Goal: Task Accomplishment & Management: Use online tool/utility

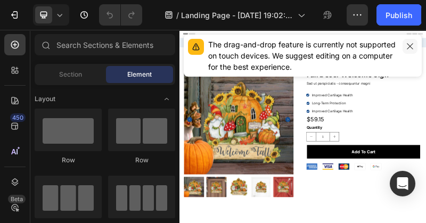
click at [407, 46] on icon "button" at bounding box center [410, 46] width 9 height 9
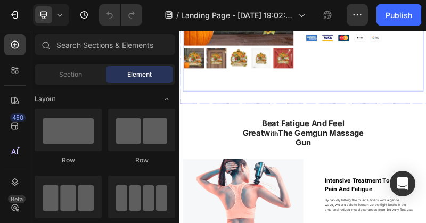
scroll to position [349, 0]
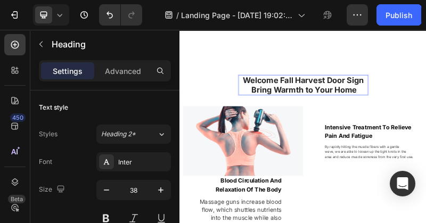
scroll to position [451, 0]
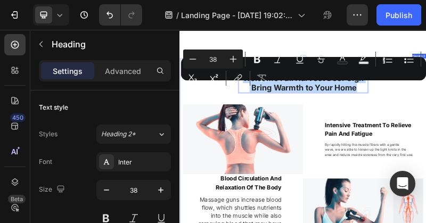
drag, startPoint x: 642, startPoint y: 180, endPoint x: 322, endPoint y: 154, distance: 320.8
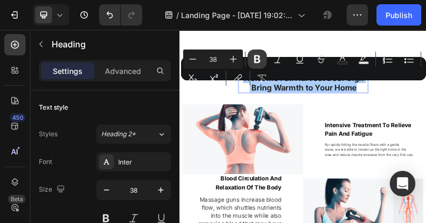
click at [254, 62] on icon "Editor contextual toolbar" at bounding box center [257, 59] width 11 height 11
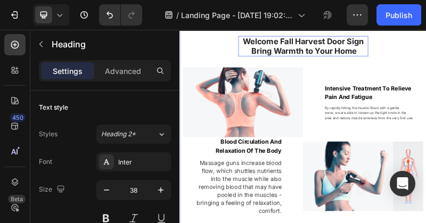
scroll to position [553, 0]
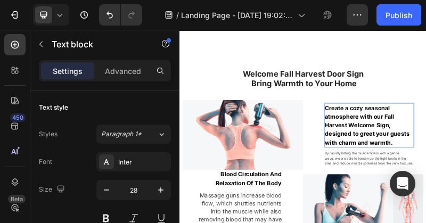
scroll to position [463, 0]
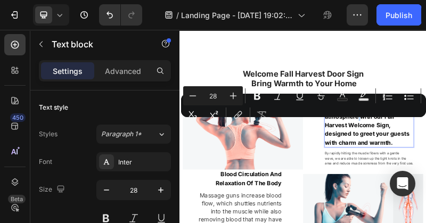
drag, startPoint x: 643, startPoint y: 249, endPoint x: 651, endPoint y: 249, distance: 7.5
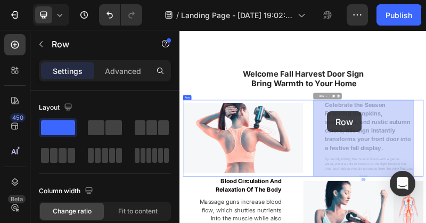
drag, startPoint x: 549, startPoint y: 241, endPoint x: 557, endPoint y: 241, distance: 8.5
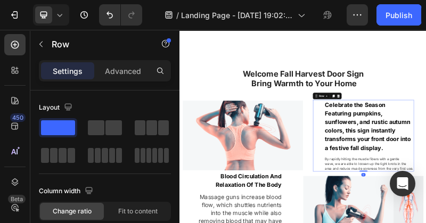
scroll to position [564, 0]
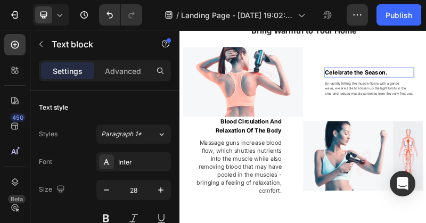
scroll to position [611, 0]
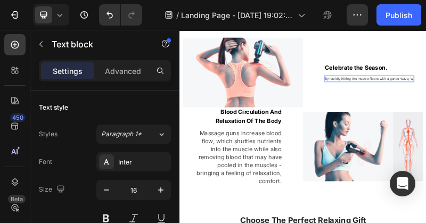
scroll to position [630, 0]
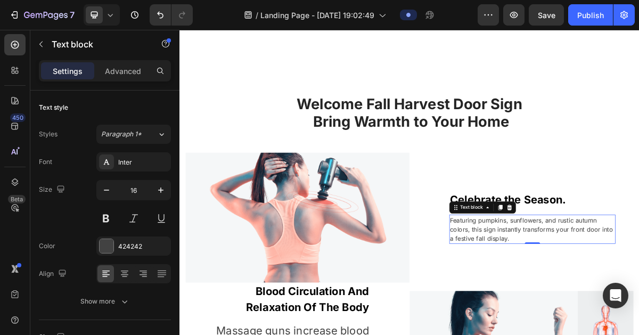
scroll to position [474, 0]
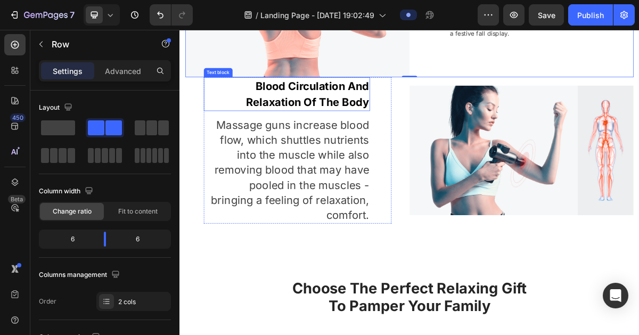
scroll to position [760, 0]
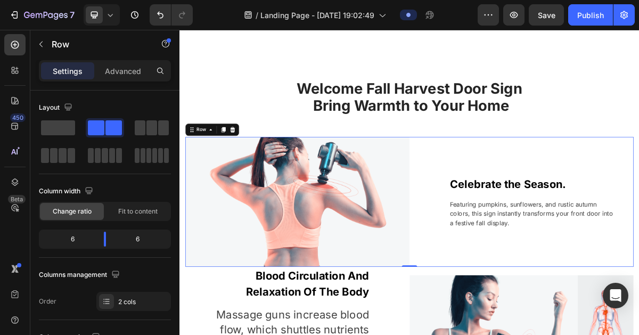
scroll to position [465, 0]
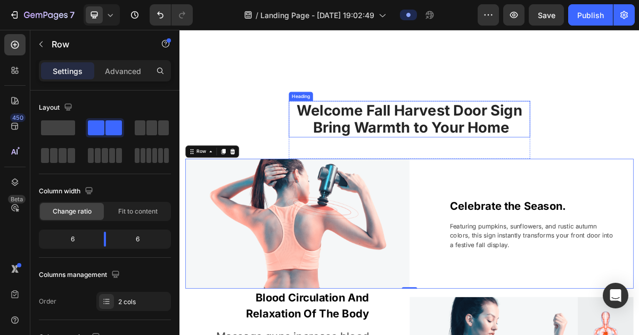
click at [426, 159] on strong "Welcome Fall Harvest Door Sign Bring Warmth to Your Home" at bounding box center [500, 153] width 314 height 49
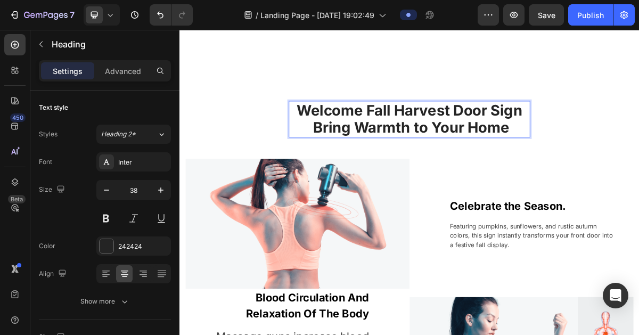
click at [426, 160] on p "Welcome Fall Harvest Door Sign Bring Warmth to Your Home" at bounding box center [500, 154] width 334 height 48
click at [426, 153] on p "Welcome Fall Harvest Door Sign Bring Warmth to Your Home" at bounding box center [500, 154] width 334 height 48
click at [426, 164] on strong "Welcome Fall Harvest Door Sign Bring Warmth to Your Home" at bounding box center [500, 153] width 314 height 49
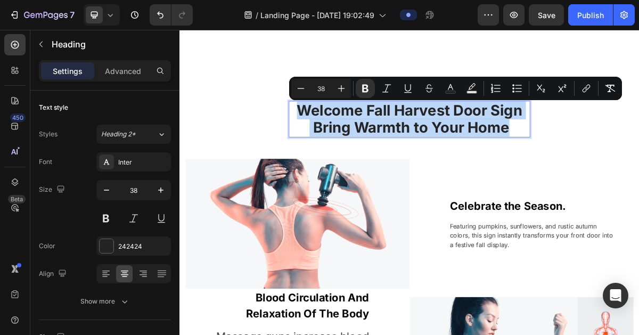
drag, startPoint x: 618, startPoint y: 164, endPoint x: 609, endPoint y: 165, distance: 9.1
click at [426, 165] on strong "Welcome Fall Harvest Door Sign Bring Warmth to Your Home" at bounding box center [500, 153] width 314 height 49
click at [376, 150] on strong "Welcome Fall Harvest Door Sign Bring Warmth to Your Home" at bounding box center [500, 153] width 314 height 49
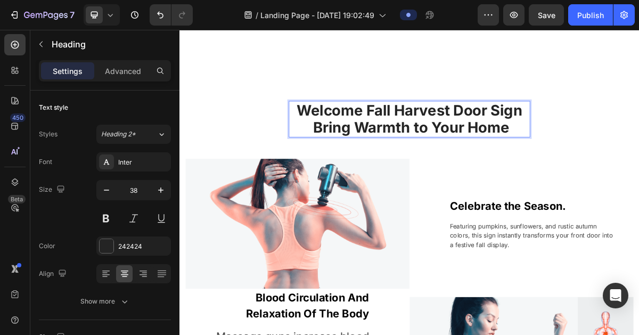
click at [366, 161] on strong "Welcome Fall Harvest Door Sign Bring Warmth to Your Home" at bounding box center [500, 153] width 314 height 49
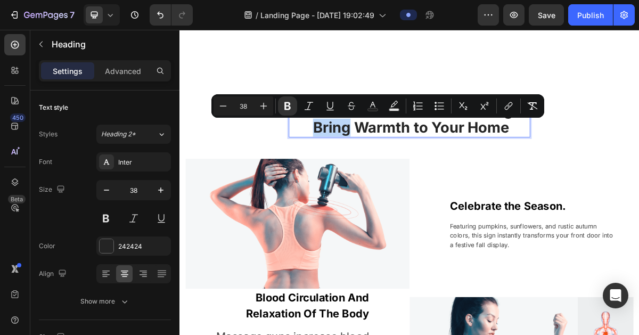
click at [403, 164] on strong "Welcome Fall Harvest Door Sign Bring Warmth to Your Home" at bounding box center [500, 153] width 314 height 49
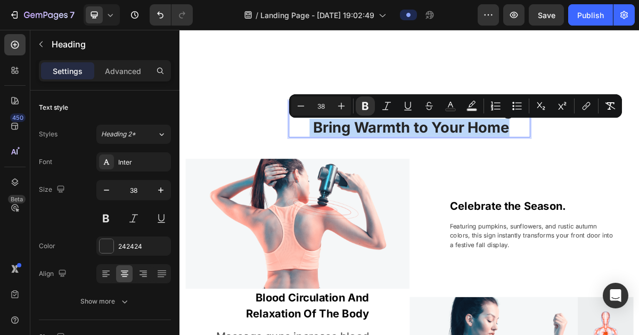
drag, startPoint x: 354, startPoint y: 163, endPoint x: 638, endPoint y: 166, distance: 284.6
click at [426, 166] on p "Welcome Fall Harvest Door Sign Bring Warmth to Your Home" at bounding box center [500, 154] width 334 height 48
copy strong "Bring Warmth to Your Home"
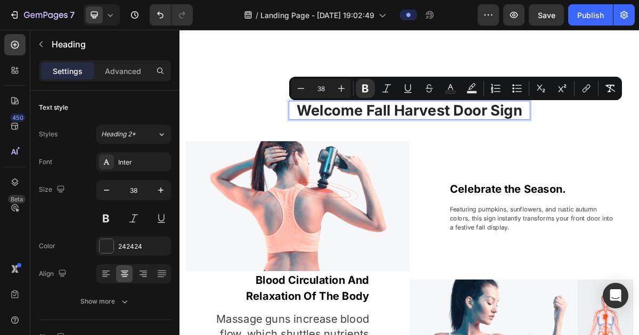
drag, startPoint x: 658, startPoint y: 139, endPoint x: 338, endPoint y: 145, distance: 320.3
click at [338, 145] on p "Welcome Fall Harvest Door Sign" at bounding box center [500, 142] width 334 height 25
click at [301, 89] on icon "Editor contextual toolbar" at bounding box center [301, 88] width 11 height 11
type input "37"
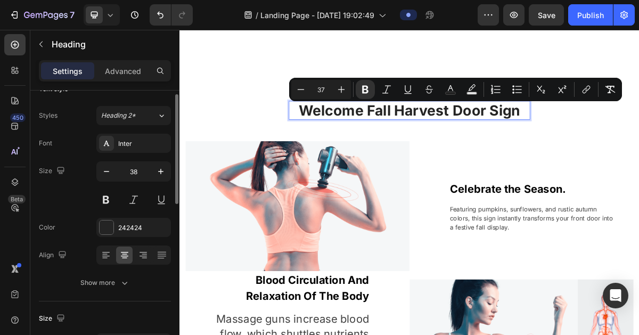
scroll to position [16, 0]
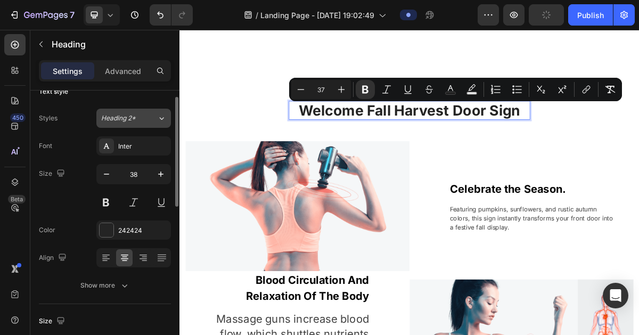
click at [141, 115] on div "Heading 2*" at bounding box center [122, 119] width 43 height 10
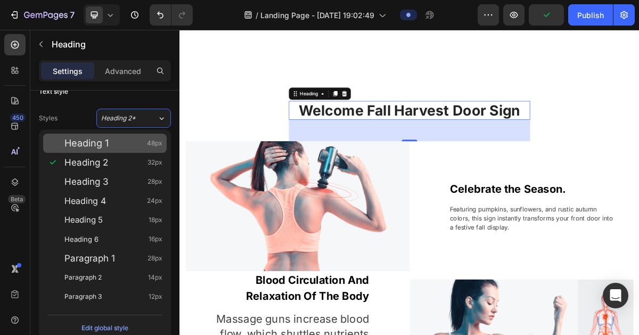
click at [125, 141] on div "Heading 1 48px" at bounding box center [113, 143] width 98 height 11
type input "48"
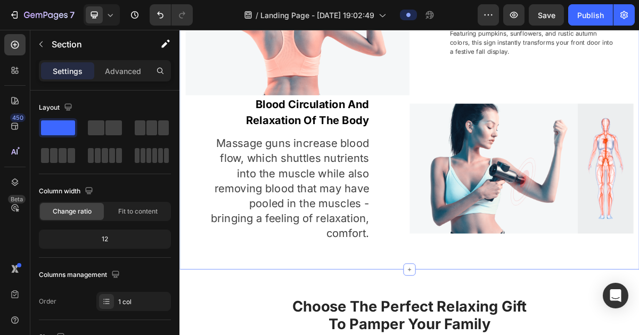
scroll to position [716, 0]
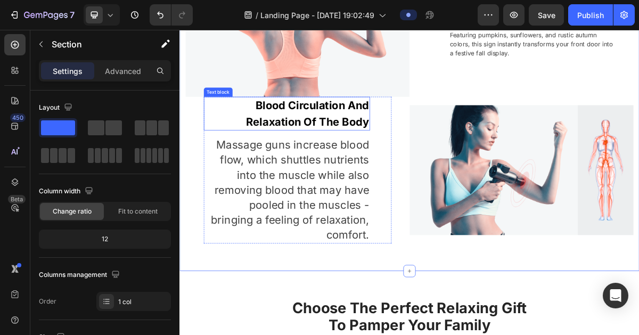
click at [426, 146] on p "Blood Circulation And Relaxation Of The Body" at bounding box center [328, 146] width 229 height 45
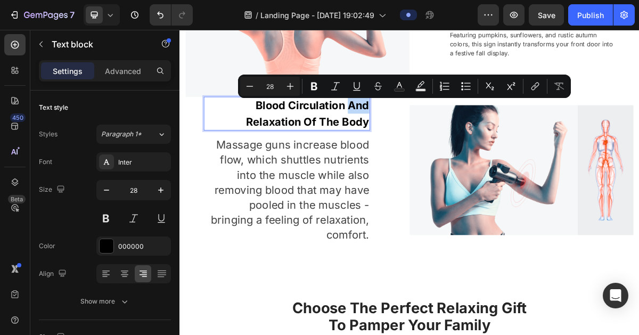
click at [426, 159] on p "Blood Circulation And Relaxation Of The Body" at bounding box center [328, 146] width 229 height 45
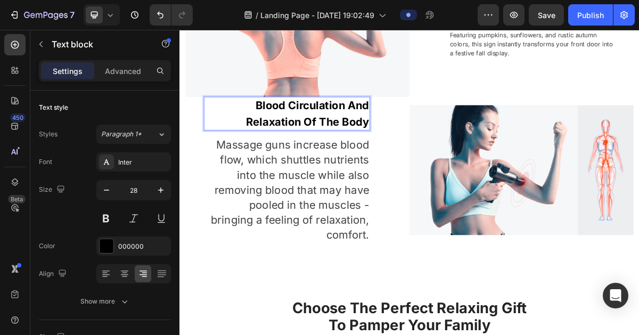
click at [426, 160] on p "Blood Circulation And Relaxation Of The Body" at bounding box center [328, 146] width 229 height 45
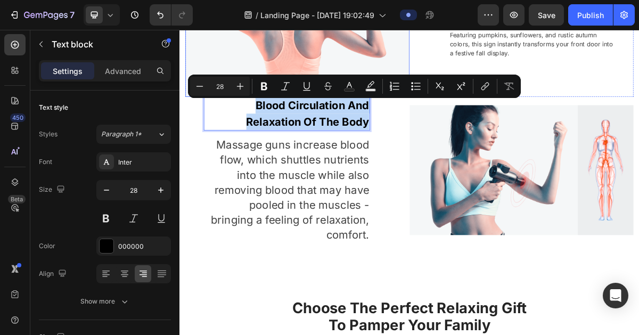
drag, startPoint x: 441, startPoint y: 160, endPoint x: 250, endPoint y: 111, distance: 197.0
click at [250, 111] on div "⁠⁠⁠⁠⁠⁠⁠ Welcome Fall Harvest Door Sign Heading Row Image Celebrate the Season. …" at bounding box center [499, 102] width 623 height 449
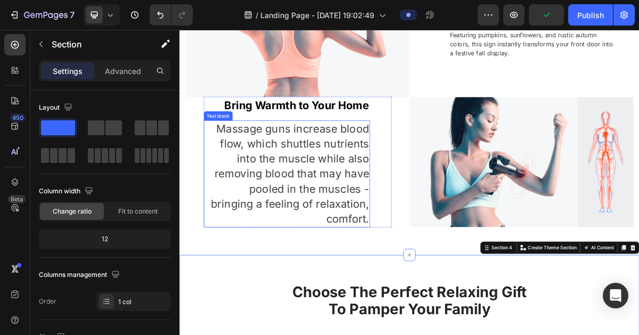
click at [400, 223] on p "Massage guns increase blood flow, which shuttles nutrients into the muscle whil…" at bounding box center [328, 230] width 229 height 146
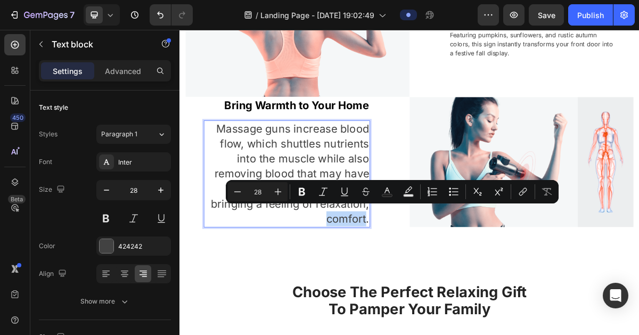
click at [355, 223] on p "Massage guns increase blood flow, which shuttles nutrients into the muscle whil…" at bounding box center [328, 230] width 229 height 146
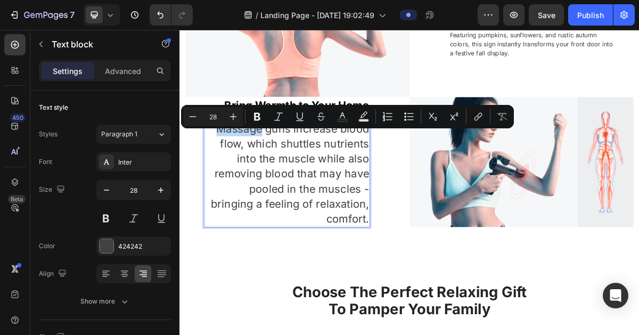
click at [426, 223] on p "Massage guns increase blood flow, which shuttles nutrients into the muscle whil…" at bounding box center [328, 230] width 229 height 146
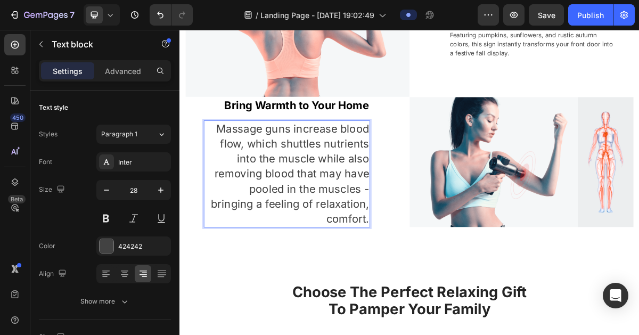
click at [426, 223] on p "Massage guns increase blood flow, which shuttles nutrients into the muscle whil…" at bounding box center [328, 230] width 229 height 146
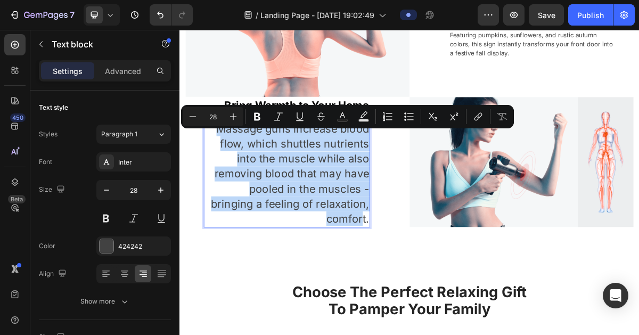
drag, startPoint x: 436, startPoint y: 284, endPoint x: 231, endPoint y: 171, distance: 234.2
click at [231, 171] on p "Massage guns increase blood flow, which shuttles nutrients into the muscle whil…" at bounding box center [328, 230] width 229 height 146
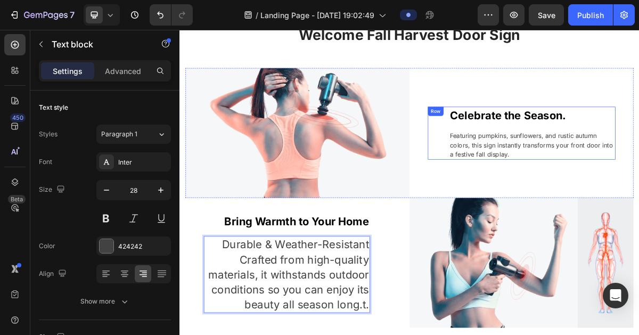
scroll to position [577, 0]
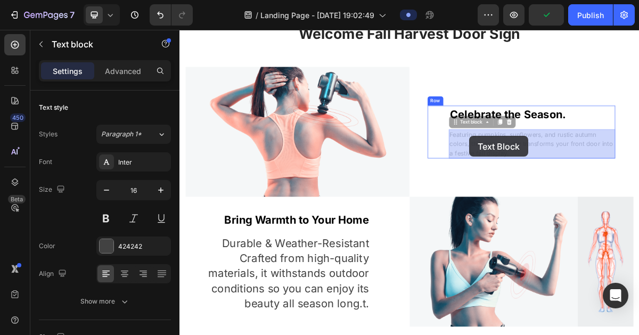
drag, startPoint x: 633, startPoint y: 200, endPoint x: 584, endPoint y: 178, distance: 53.9
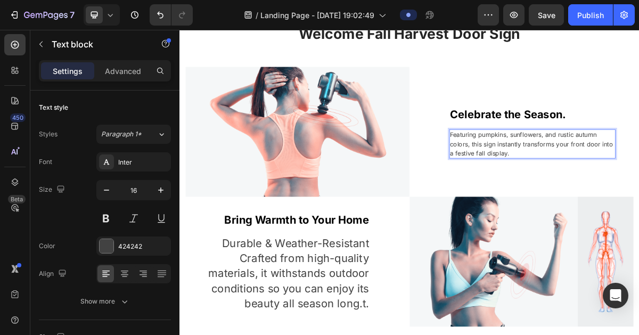
drag, startPoint x: 630, startPoint y: 200, endPoint x: 619, endPoint y: 198, distance: 11.4
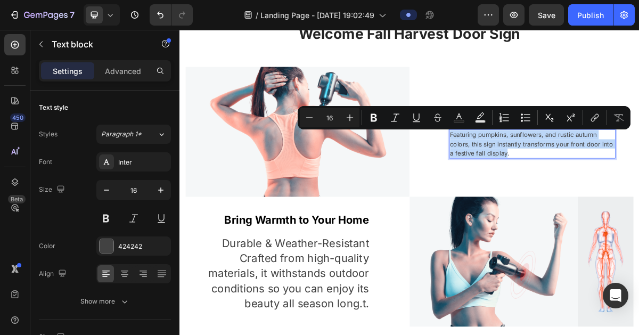
drag, startPoint x: 633, startPoint y: 201, endPoint x: 554, endPoint y: 171, distance: 84.0
click at [357, 120] on button "Plus" at bounding box center [350, 117] width 19 height 19
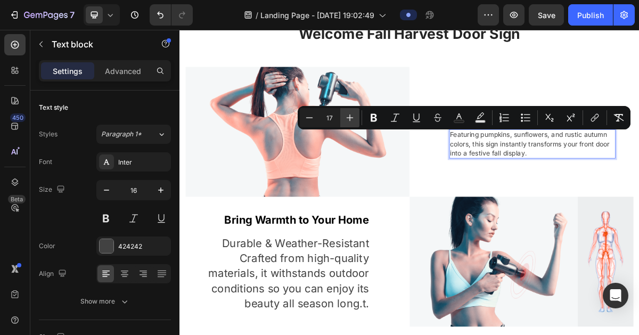
click at [357, 120] on button "Plus" at bounding box center [350, 117] width 19 height 19
type input "18"
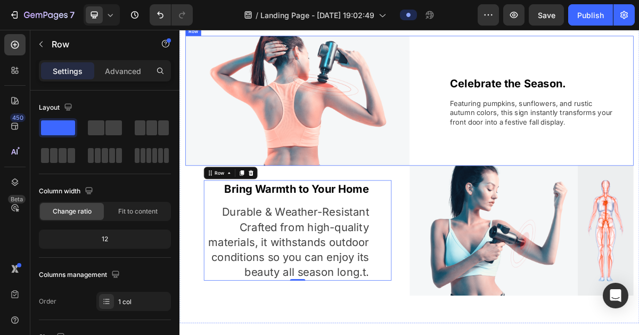
scroll to position [626, 0]
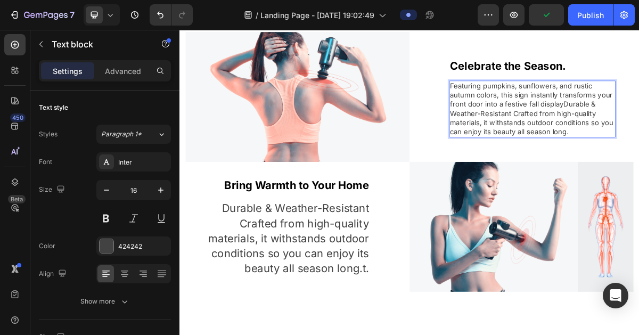
scroll to position [605, 0]
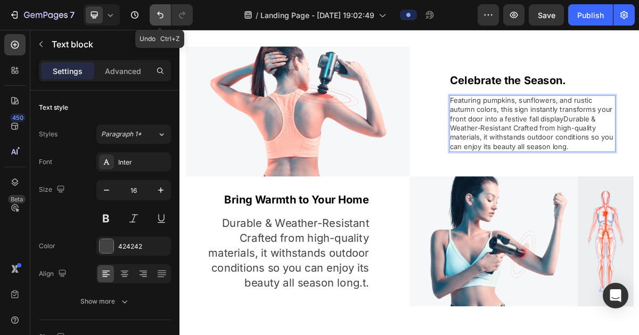
click at [158, 7] on button "Undo/Redo" at bounding box center [160, 14] width 21 height 21
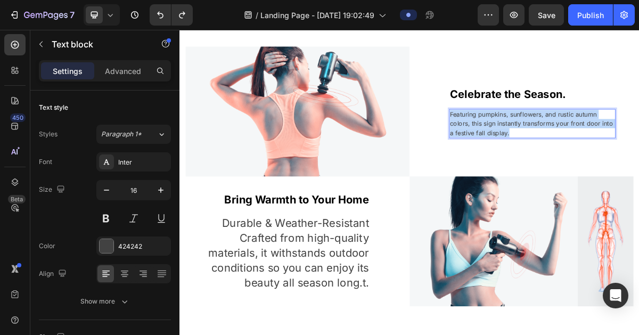
drag, startPoint x: 641, startPoint y: 173, endPoint x: 554, endPoint y: 142, distance: 91.7
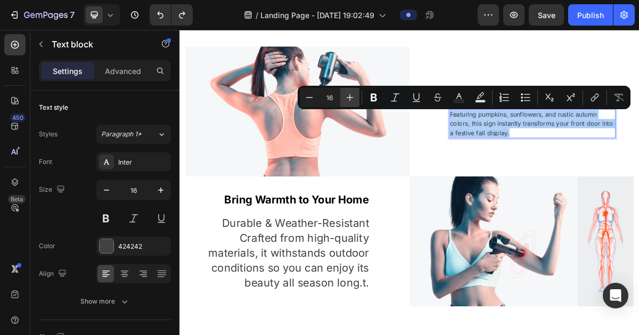
click at [355, 98] on button "Plus" at bounding box center [350, 97] width 19 height 19
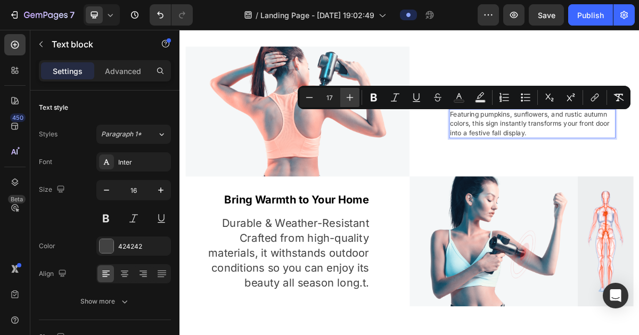
click at [355, 98] on button "Plus" at bounding box center [350, 97] width 19 height 19
type input "19"
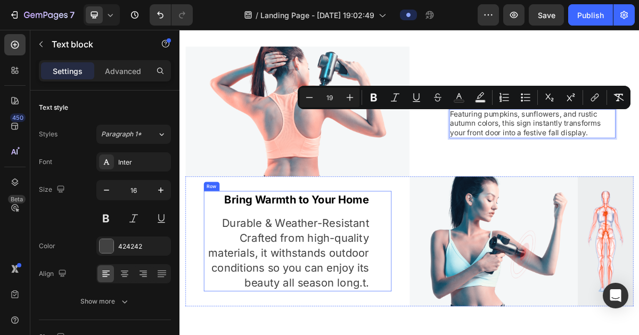
click at [426, 223] on div "Bring Warmth to Your Home ⁠⁠⁠⁠⁠⁠⁠ Text block Durable & Weather-Resistant Crafte…" at bounding box center [343, 324] width 261 height 140
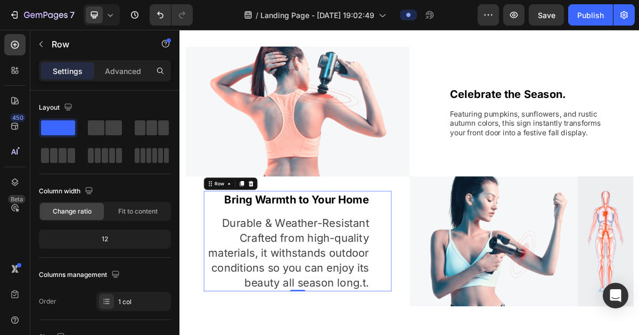
click at [426, 223] on div "Bring Warmth to Your Home ⁠⁠⁠⁠⁠⁠⁠ Text block Durable & Weather-Resistant Crafte…" at bounding box center [343, 324] width 261 height 140
click at [426, 223] on p "Durable & Weather-Resistant Crafted from high-quality materials, it withstands …" at bounding box center [328, 340] width 229 height 104
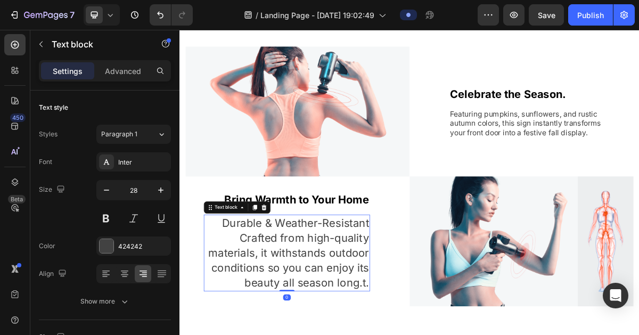
click at [426, 223] on div "Bring Warmth to Your Home ⁠⁠⁠⁠⁠⁠⁠ Text block Durable & Weather-Resistant Crafte…" at bounding box center [343, 324] width 261 height 140
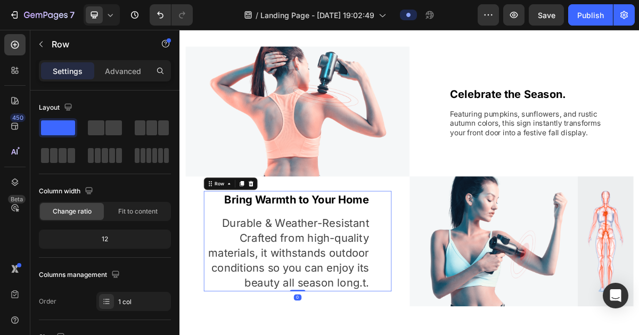
click at [426, 223] on div "Bring Warmth to Your Home ⁠⁠⁠⁠⁠⁠⁠ Text block Durable & Weather-Resistant Crafte…" at bounding box center [343, 324] width 261 height 140
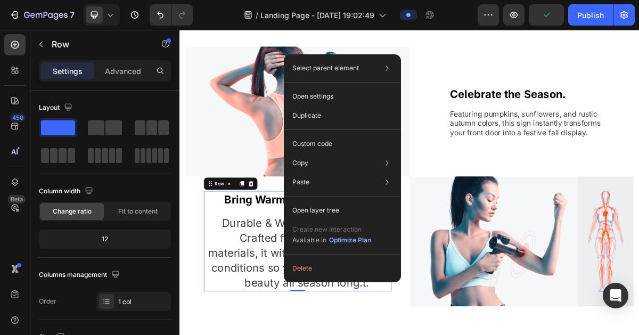
click at [426, 223] on div "Bring Warmth to Your Home ⁠⁠⁠⁠⁠⁠⁠ Text block Durable & Weather-Resistant Crafte…" at bounding box center [343, 324] width 261 height 140
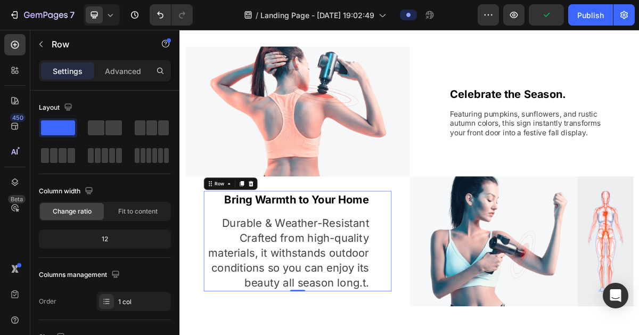
click at [426, 223] on div "Bring Warmth to Your Home ⁠⁠⁠⁠⁠⁠⁠ Text block Durable & Weather-Resistant Crafte…" at bounding box center [343, 324] width 261 height 140
click at [426, 223] on div "Durable & Weather-Resistant Crafted from high-quality materials, it withstands …" at bounding box center [328, 340] width 231 height 107
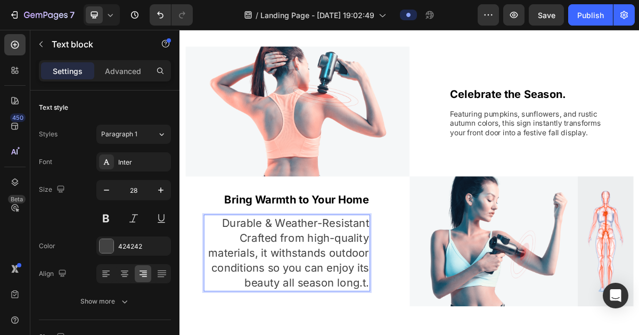
click at [426, 223] on p "Durable & Weather-Resistant Crafted from high-quality materials, it withstands …" at bounding box center [328, 340] width 229 height 104
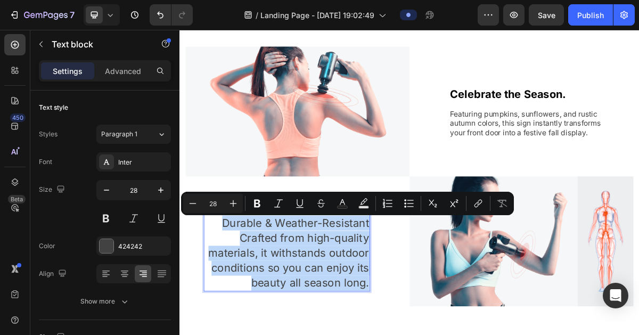
drag, startPoint x: 443, startPoint y: 384, endPoint x: 240, endPoint y: 299, distance: 220.0
click at [240, 223] on div "Durable & Weather-Resistant Crafted from high-quality materials, it withstands …" at bounding box center [328, 340] width 231 height 107
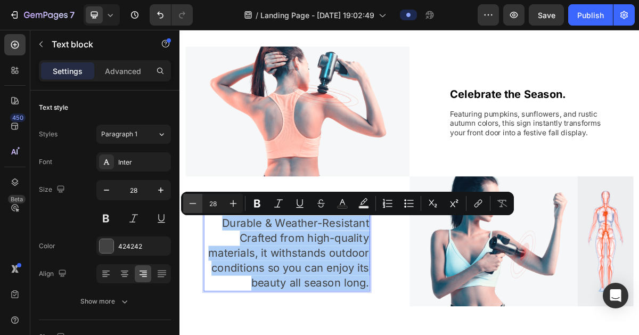
click at [200, 207] on button "Minus" at bounding box center [192, 203] width 19 height 19
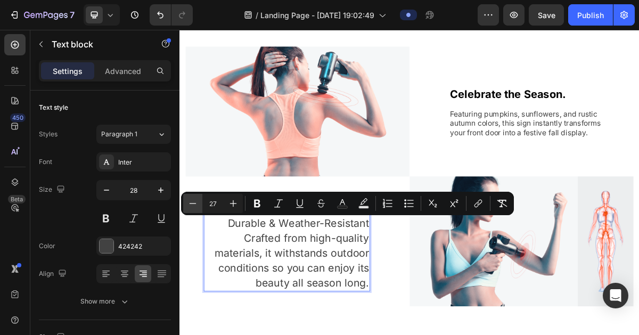
click at [200, 207] on button "Minus" at bounding box center [192, 203] width 19 height 19
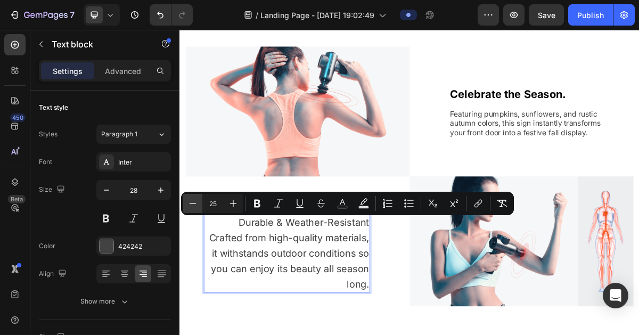
click at [200, 207] on button "Minus" at bounding box center [192, 203] width 19 height 19
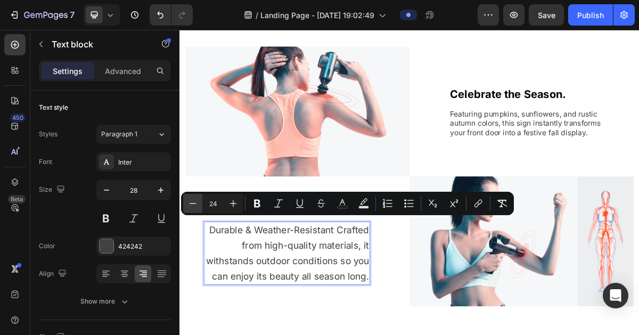
click at [200, 207] on button "Minus" at bounding box center [192, 203] width 19 height 19
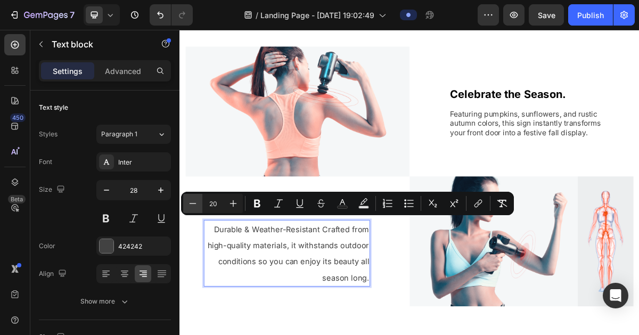
click at [200, 207] on button "Minus" at bounding box center [192, 203] width 19 height 19
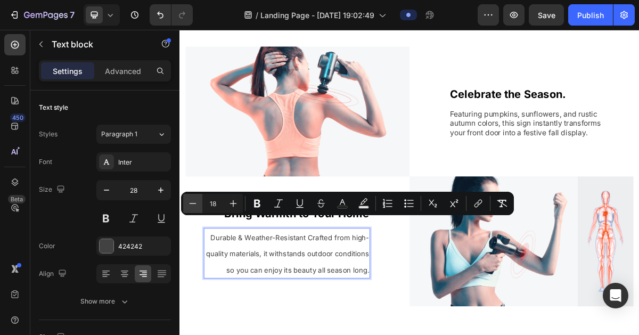
click at [200, 207] on button "Minus" at bounding box center [192, 203] width 19 height 19
click at [233, 210] on button "Plus" at bounding box center [233, 203] width 19 height 19
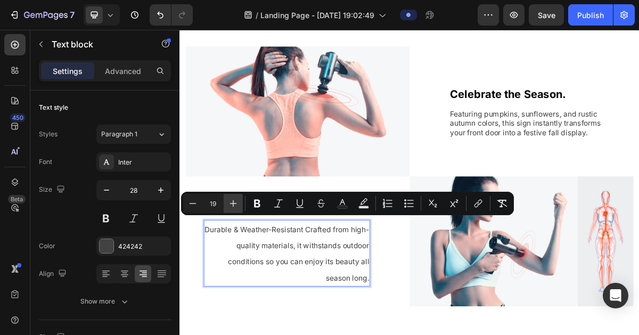
click at [237, 208] on icon "Editor contextual toolbar" at bounding box center [233, 203] width 11 height 11
type input "20"
click at [204, 206] on input "20" at bounding box center [213, 203] width 21 height 13
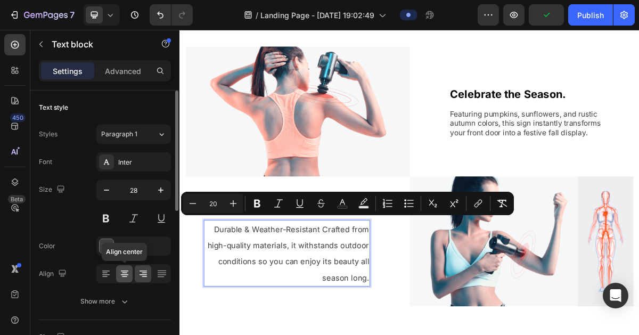
click at [126, 223] on icon at bounding box center [124, 274] width 11 height 11
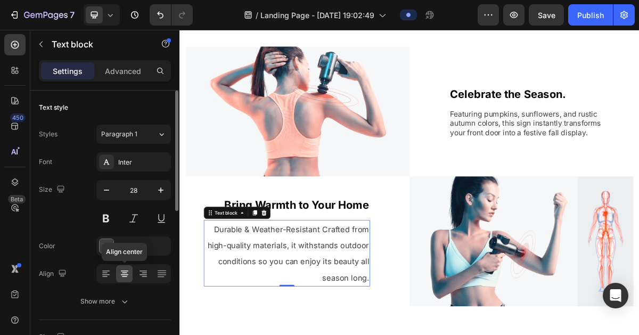
click at [126, 223] on icon at bounding box center [124, 274] width 11 height 11
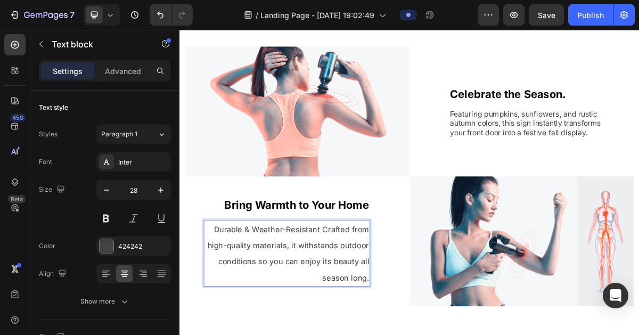
click at [426, 223] on span "Durable & Weather-Resistant Crafted from high-quality materials, it withstands …" at bounding box center [330, 341] width 225 height 80
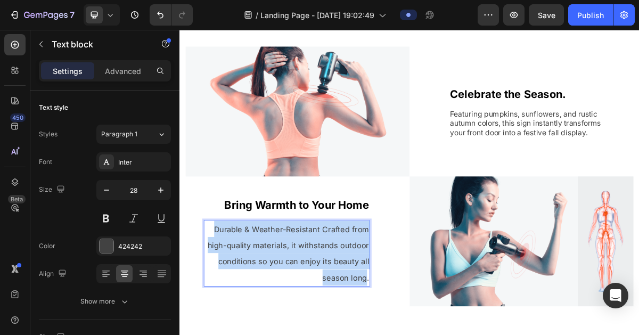
drag, startPoint x: 440, startPoint y: 378, endPoint x: 227, endPoint y: 307, distance: 224.1
click at [227, 223] on p "Durable & Weather-Resistant Crafted from high-quality materials, it withstands …" at bounding box center [328, 341] width 229 height 90
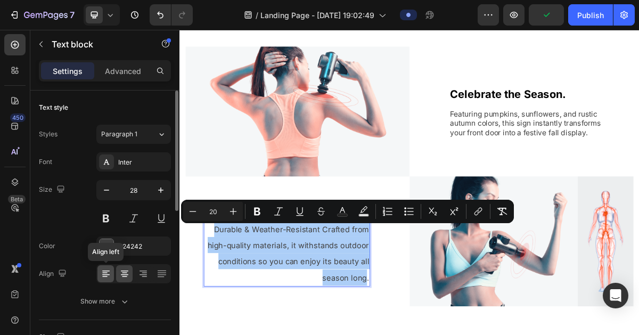
click at [108, 223] on icon at bounding box center [105, 274] width 7 height 1
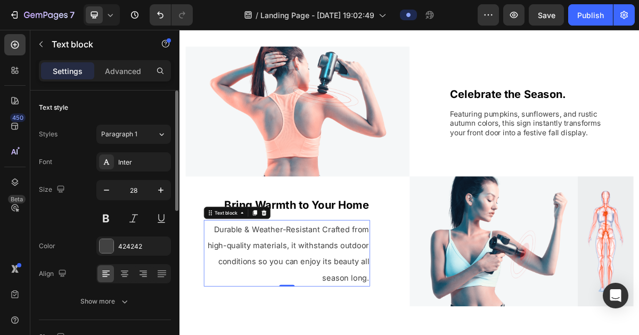
click at [114, 223] on div at bounding box center [133, 273] width 75 height 19
click at [122, 223] on icon at bounding box center [124, 274] width 11 height 11
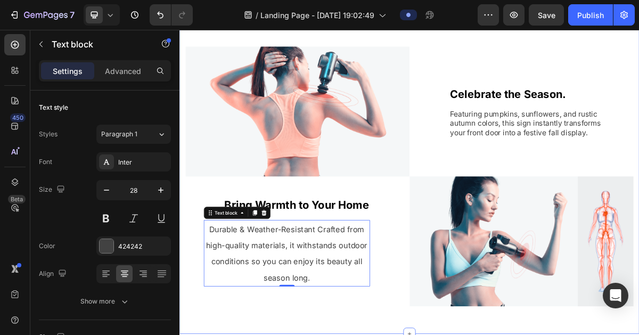
click at [257, 223] on div "⁠⁠⁠⁠⁠⁠⁠ Welcome Fall Harvest Door Sign Heading Row Image Celebrate the Season. …" at bounding box center [499, 201] width 639 height 503
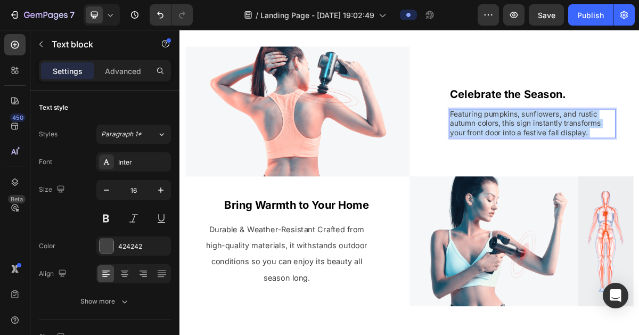
drag, startPoint x: 754, startPoint y: 169, endPoint x: 668, endPoint y: 163, distance: 86.0
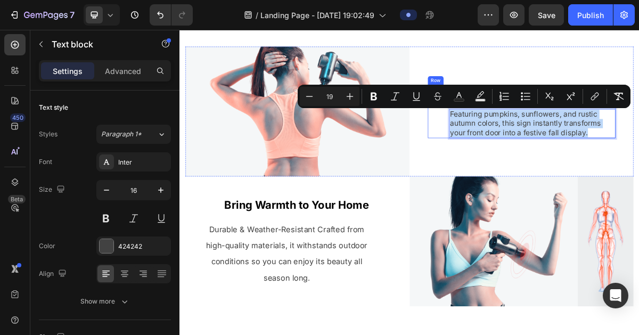
drag, startPoint x: 749, startPoint y: 175, endPoint x: 550, endPoint y: 145, distance: 201.0
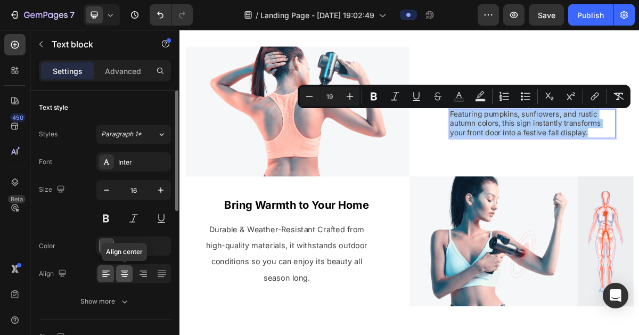
click at [118, 223] on div at bounding box center [124, 273] width 17 height 17
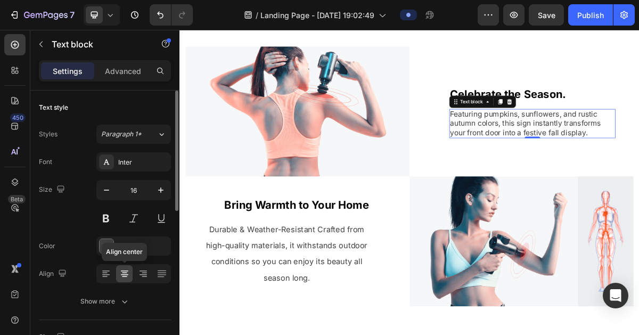
click at [118, 223] on div at bounding box center [124, 273] width 17 height 17
click at [120, 223] on icon at bounding box center [124, 274] width 11 height 11
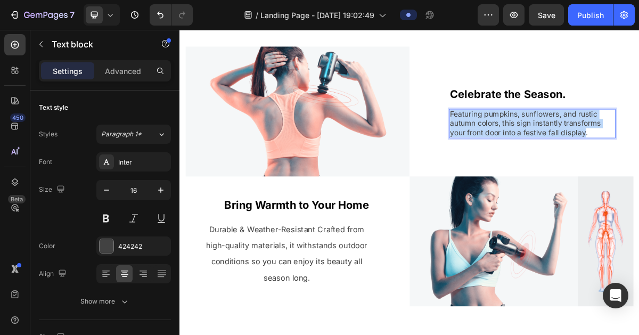
drag, startPoint x: 746, startPoint y: 172, endPoint x: 552, endPoint y: 149, distance: 195.9
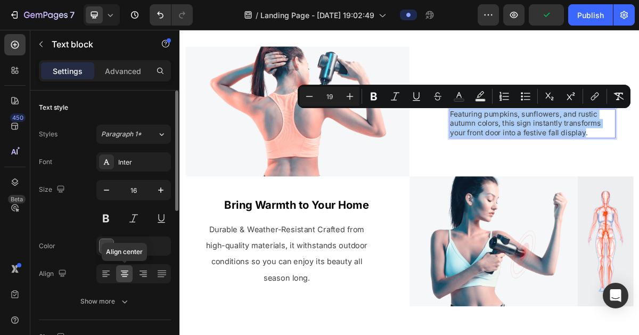
click at [129, 223] on icon at bounding box center [124, 274] width 11 height 11
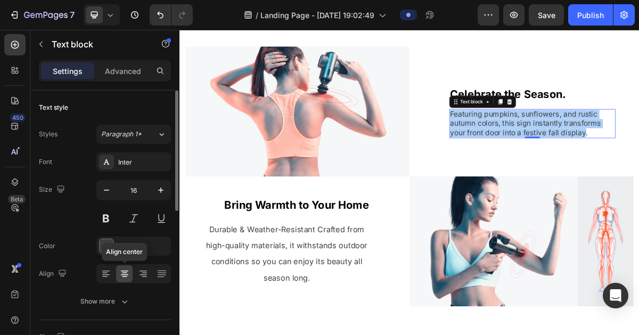
click at [129, 223] on icon at bounding box center [124, 274] width 11 height 11
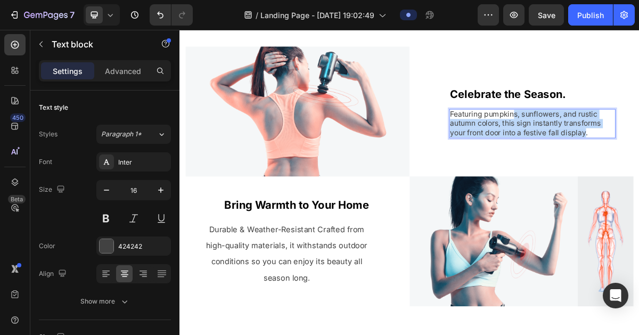
drag, startPoint x: 744, startPoint y: 176, endPoint x: 645, endPoint y: 152, distance: 102.0
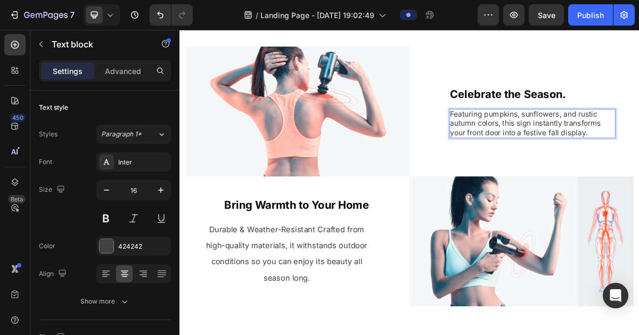
drag, startPoint x: 645, startPoint y: 152, endPoint x: 613, endPoint y: 158, distance: 32.1
drag, startPoint x: 613, startPoint y: 158, endPoint x: 595, endPoint y: 151, distance: 19.9
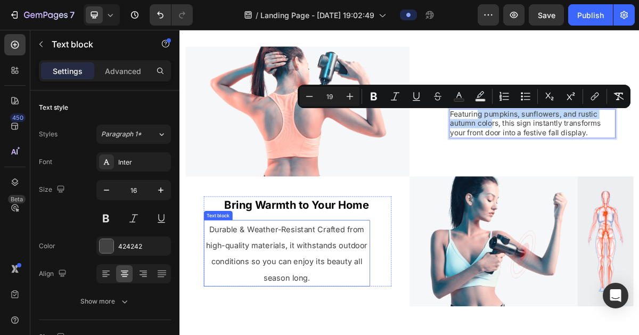
click at [339, 223] on span "Durable & Weather-Resistant Crafted from high-quality materials, it withstands …" at bounding box center [328, 341] width 225 height 80
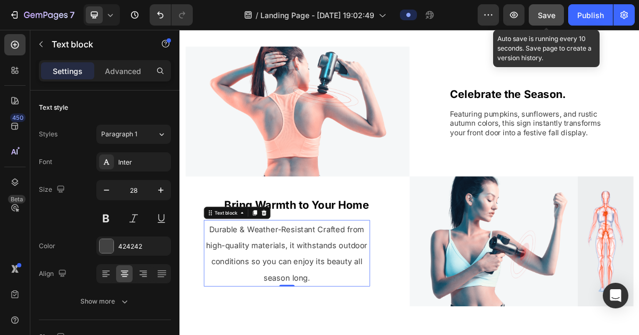
click at [426, 21] on button "Save" at bounding box center [546, 14] width 35 height 21
